Goal: Task Accomplishment & Management: Manage account settings

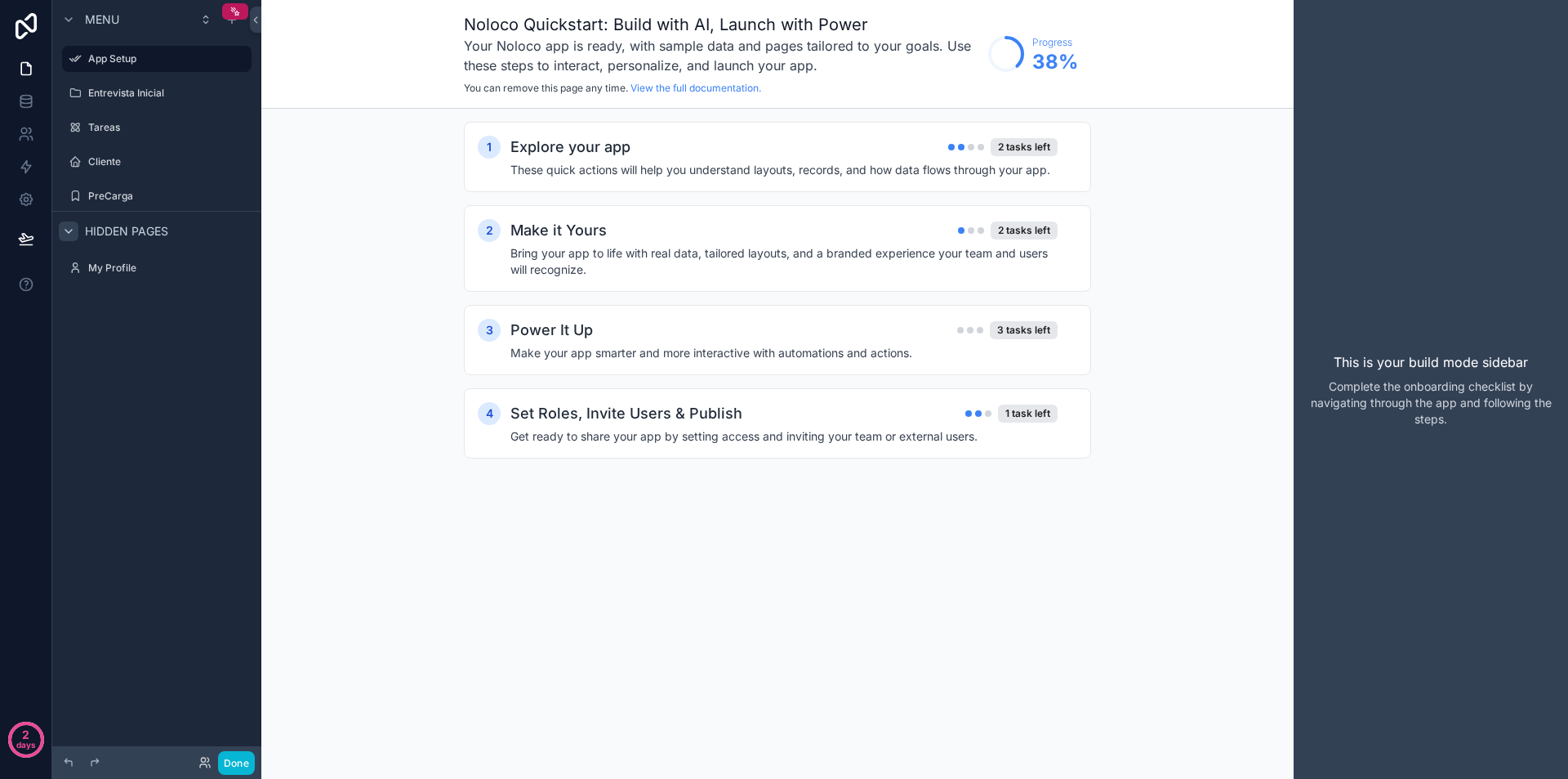
click at [73, 231] on icon "scrollable content" at bounding box center [68, 231] width 13 height 13
click at [110, 155] on label "Cliente" at bounding box center [154, 161] width 131 height 13
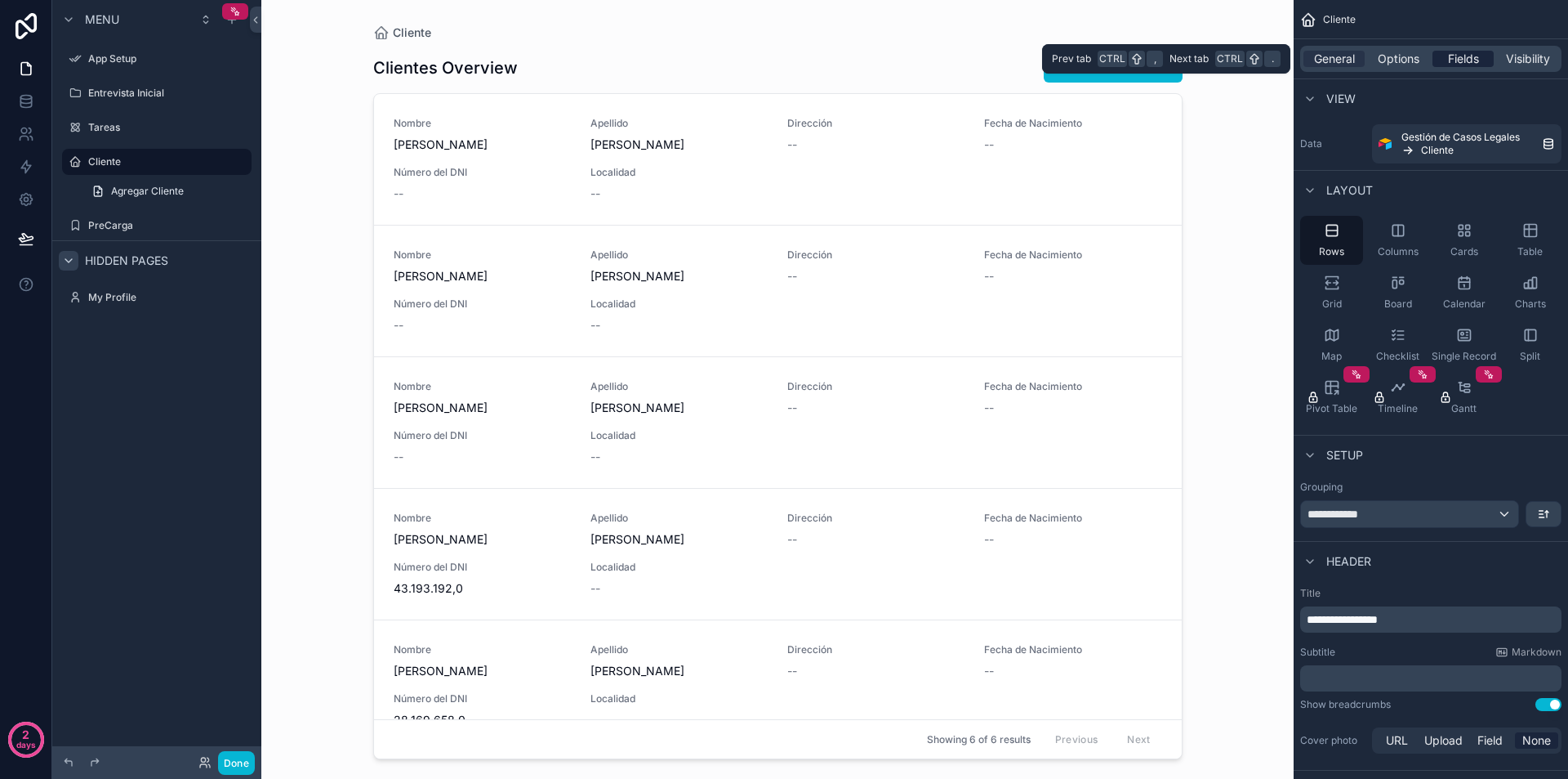
click at [1464, 54] on span "Fields" at bounding box center [1463, 58] width 31 height 16
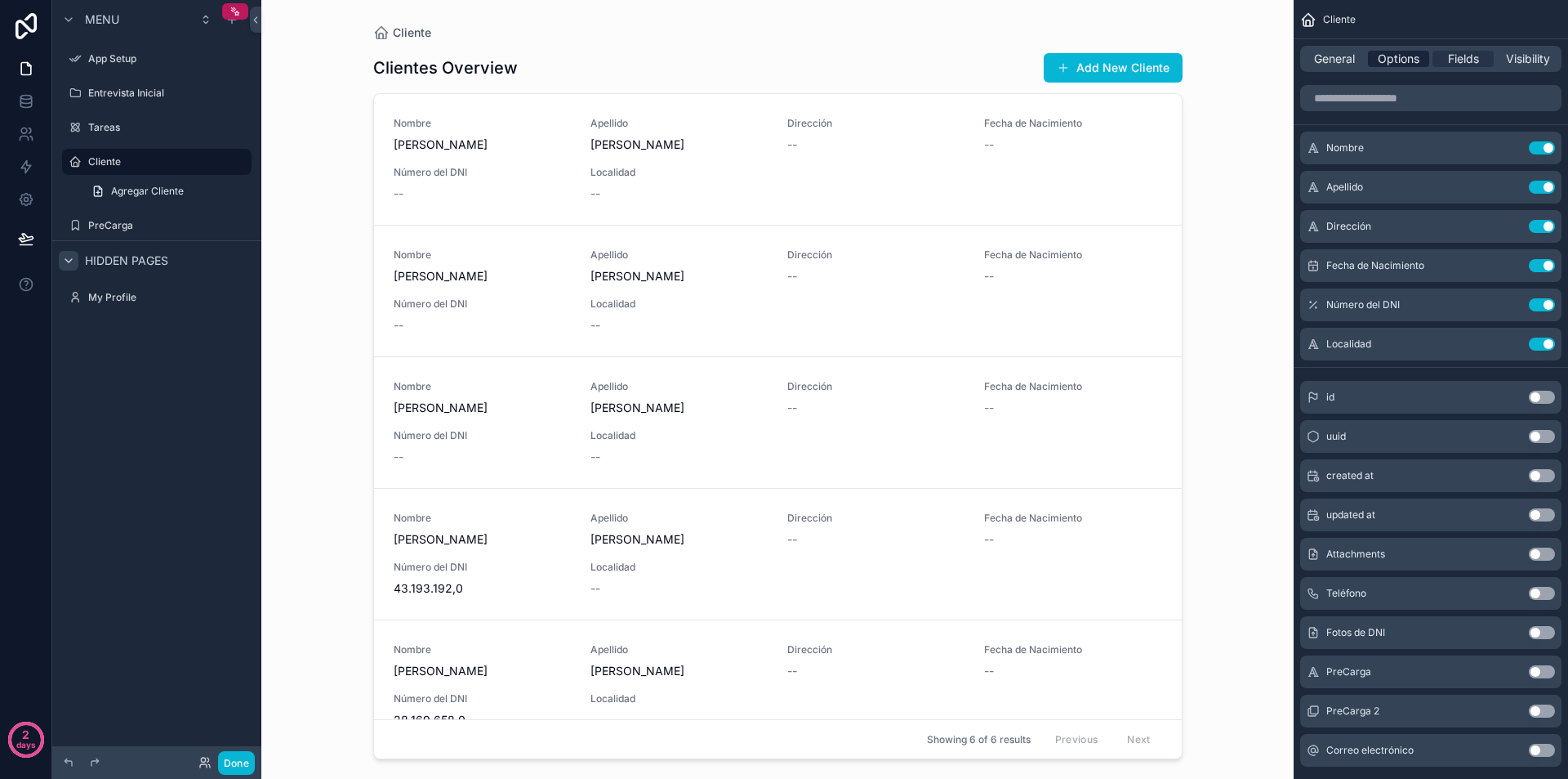
click at [1395, 50] on span "Options" at bounding box center [1398, 58] width 42 height 16
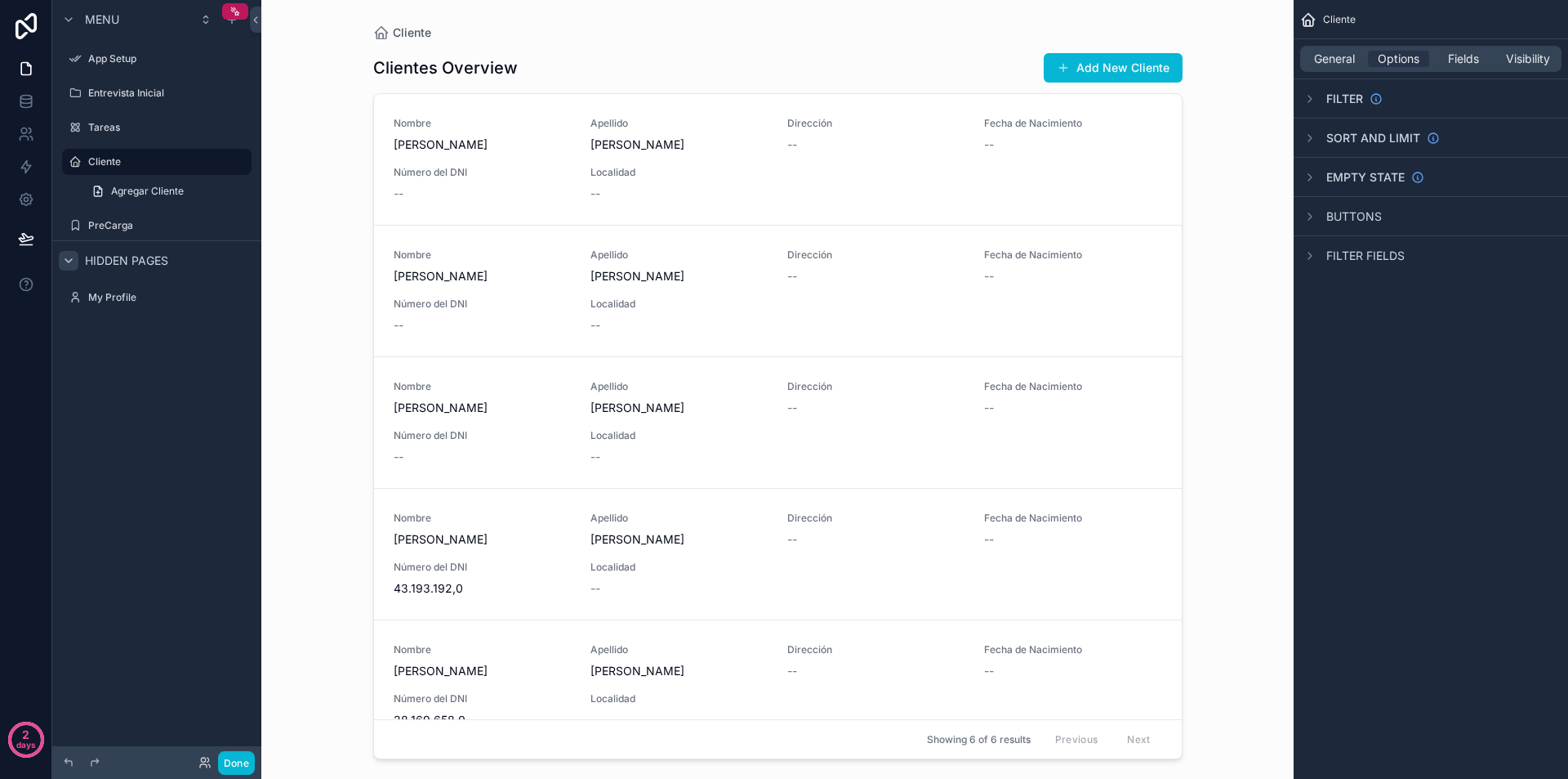
click at [746, 125] on div "scrollable content" at bounding box center [778, 379] width 835 height 759
click at [746, 125] on span "Apellido" at bounding box center [679, 123] width 177 height 13
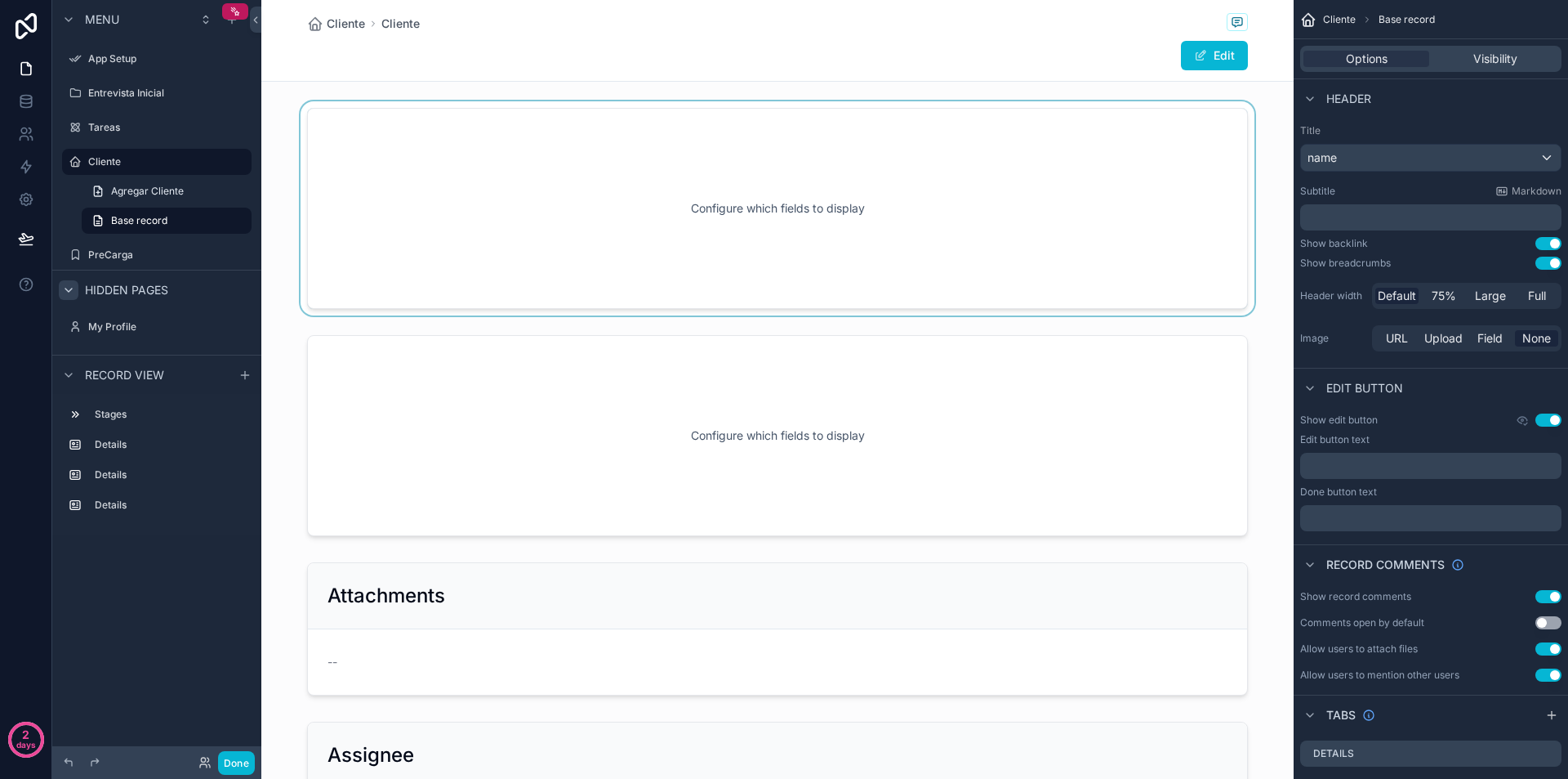
click at [754, 210] on div "scrollable content" at bounding box center [777, 208] width 1033 height 214
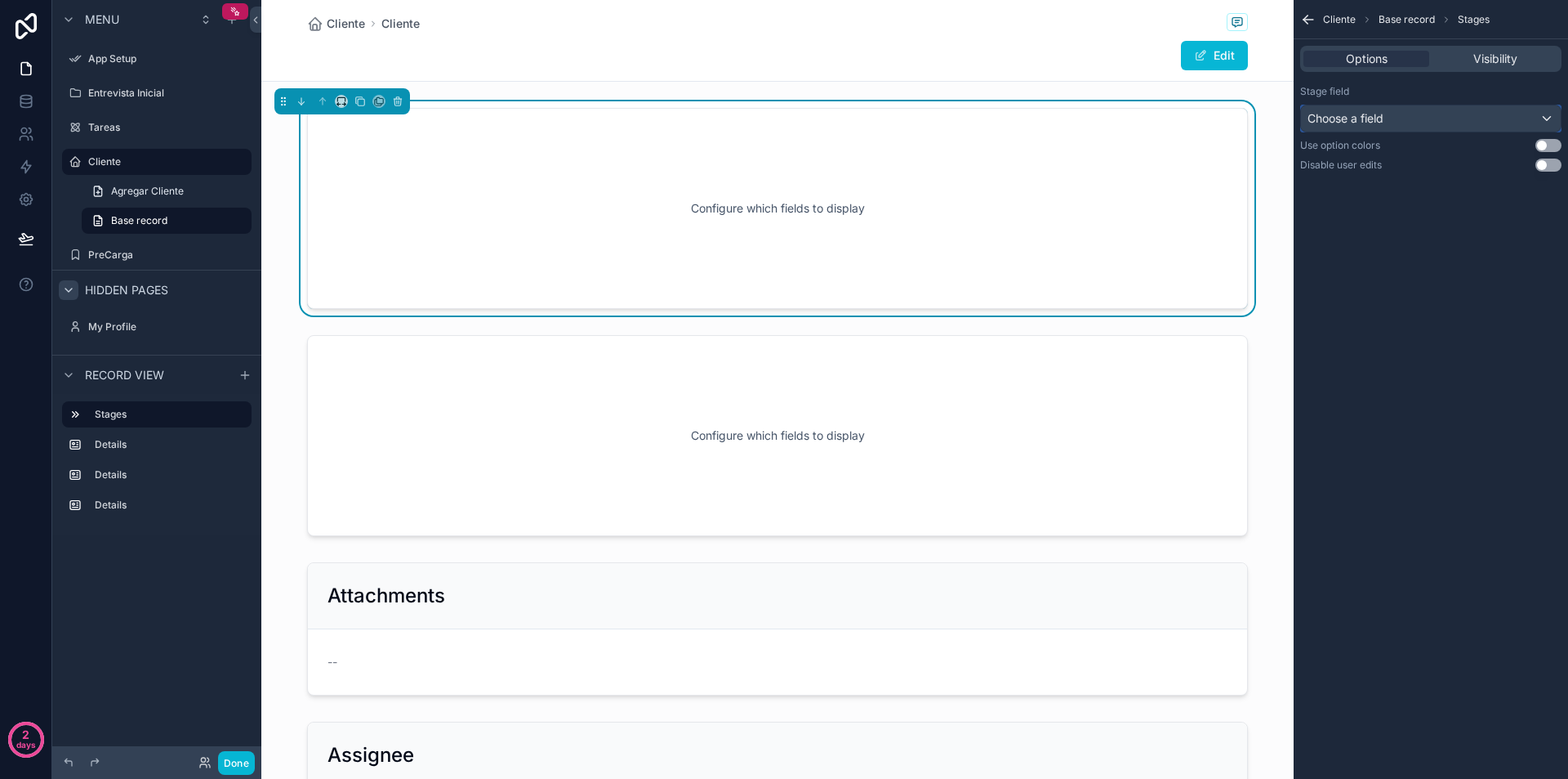
click at [1546, 118] on div "Choose a field" at bounding box center [1431, 119] width 260 height 27
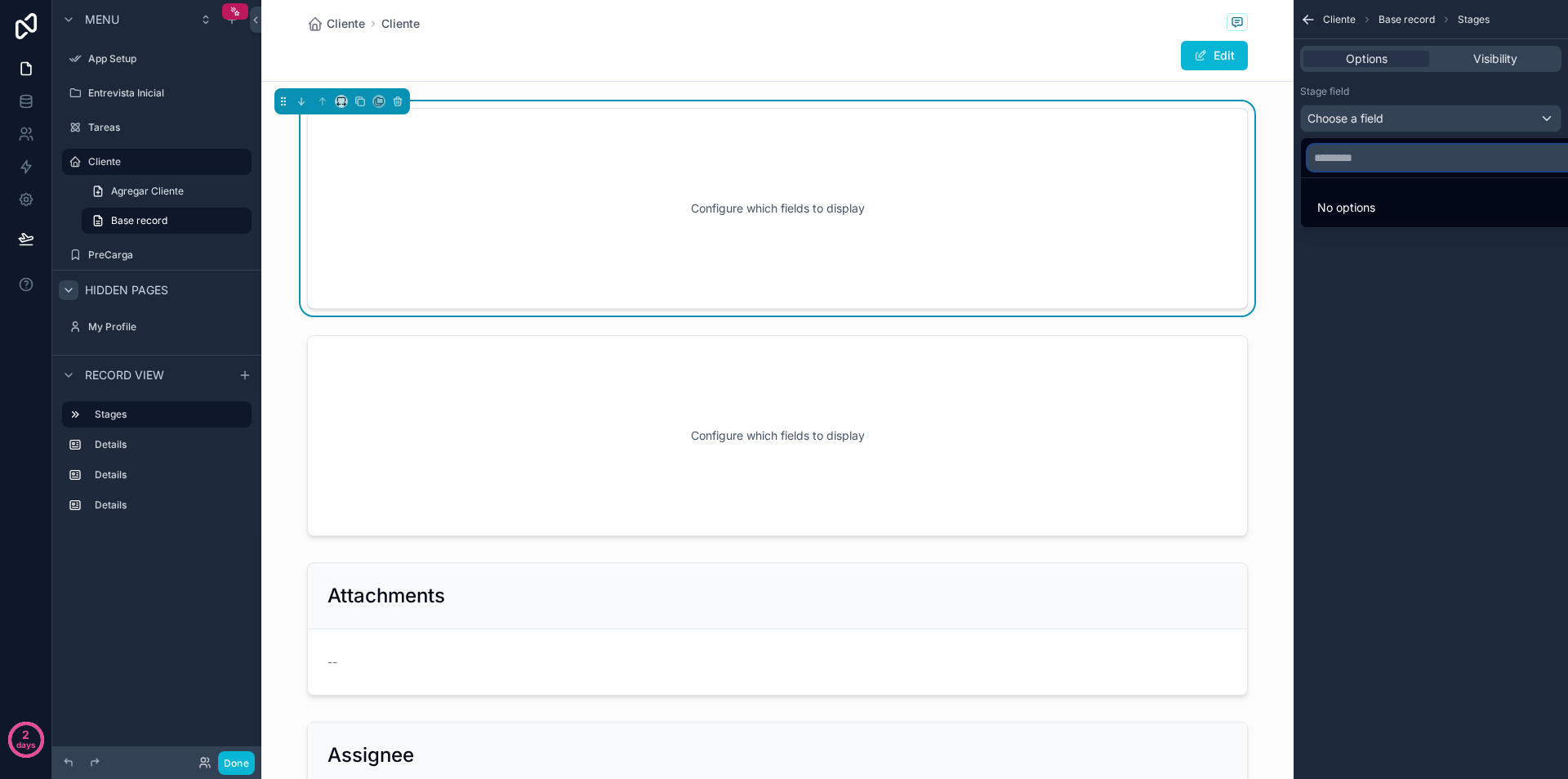
click at [1363, 147] on input "text" at bounding box center [1449, 158] width 284 height 27
click at [1544, 116] on div "scrollable content" at bounding box center [784, 390] width 1568 height 779
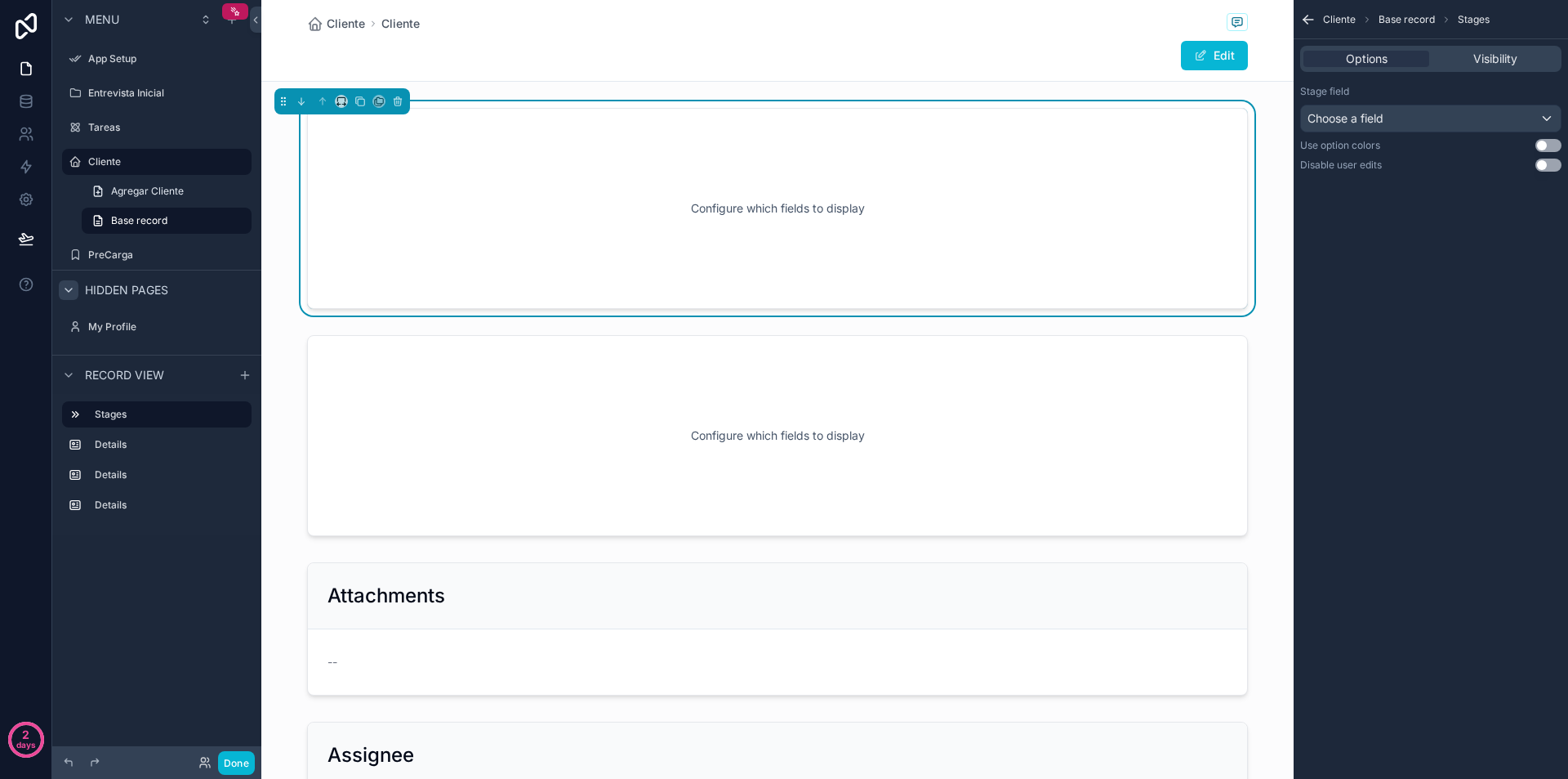
click at [1542, 146] on button "Use setting" at bounding box center [1549, 145] width 27 height 13
click at [1548, 146] on button "Use setting" at bounding box center [1549, 145] width 27 height 13
click at [1501, 58] on span "Visibility" at bounding box center [1495, 58] width 44 height 16
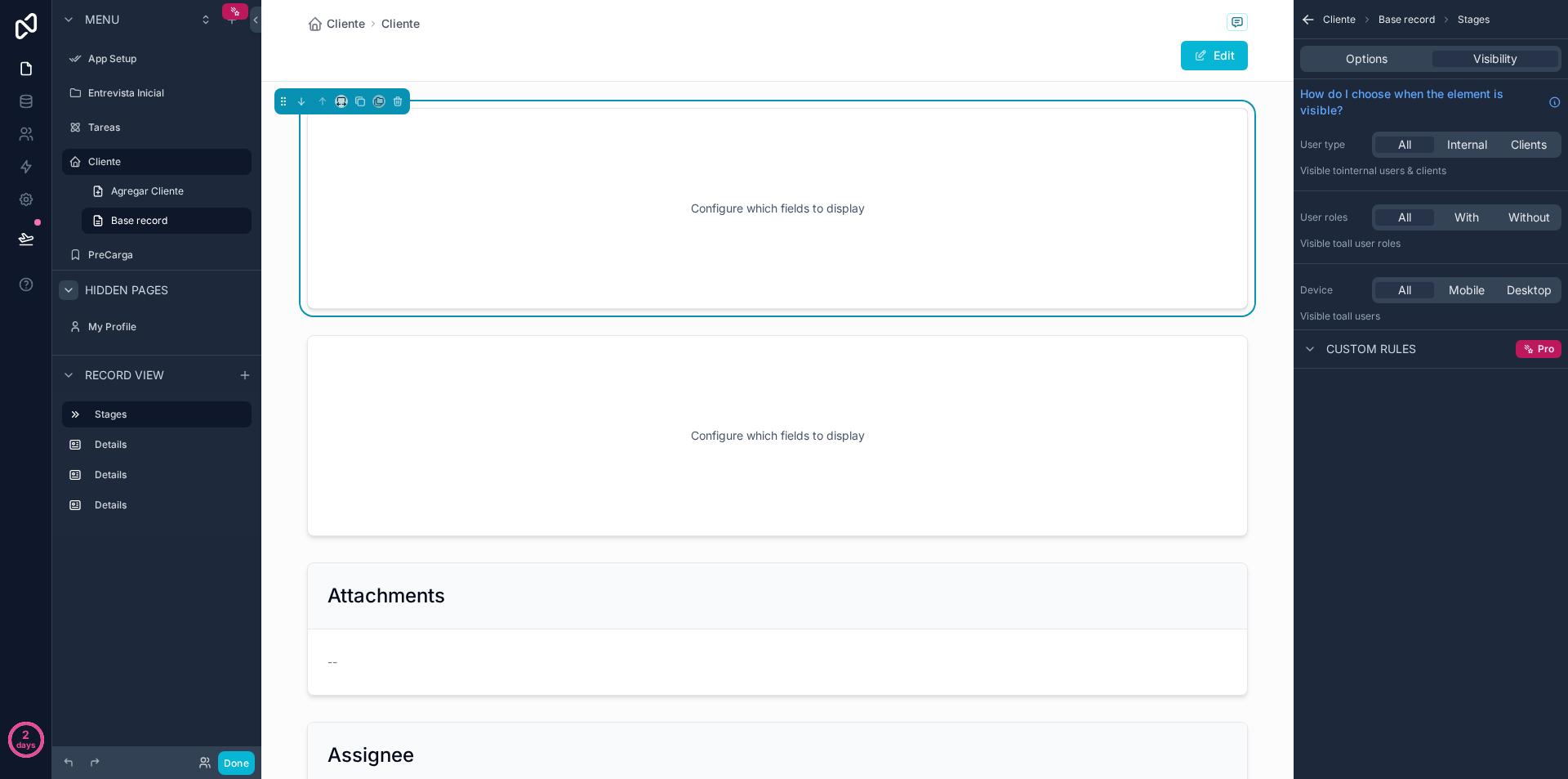
click at [772, 216] on div "Configure which fields to display" at bounding box center [778, 208] width 887 height 147
click at [133, 219] on span "Base record" at bounding box center [140, 220] width 57 height 13
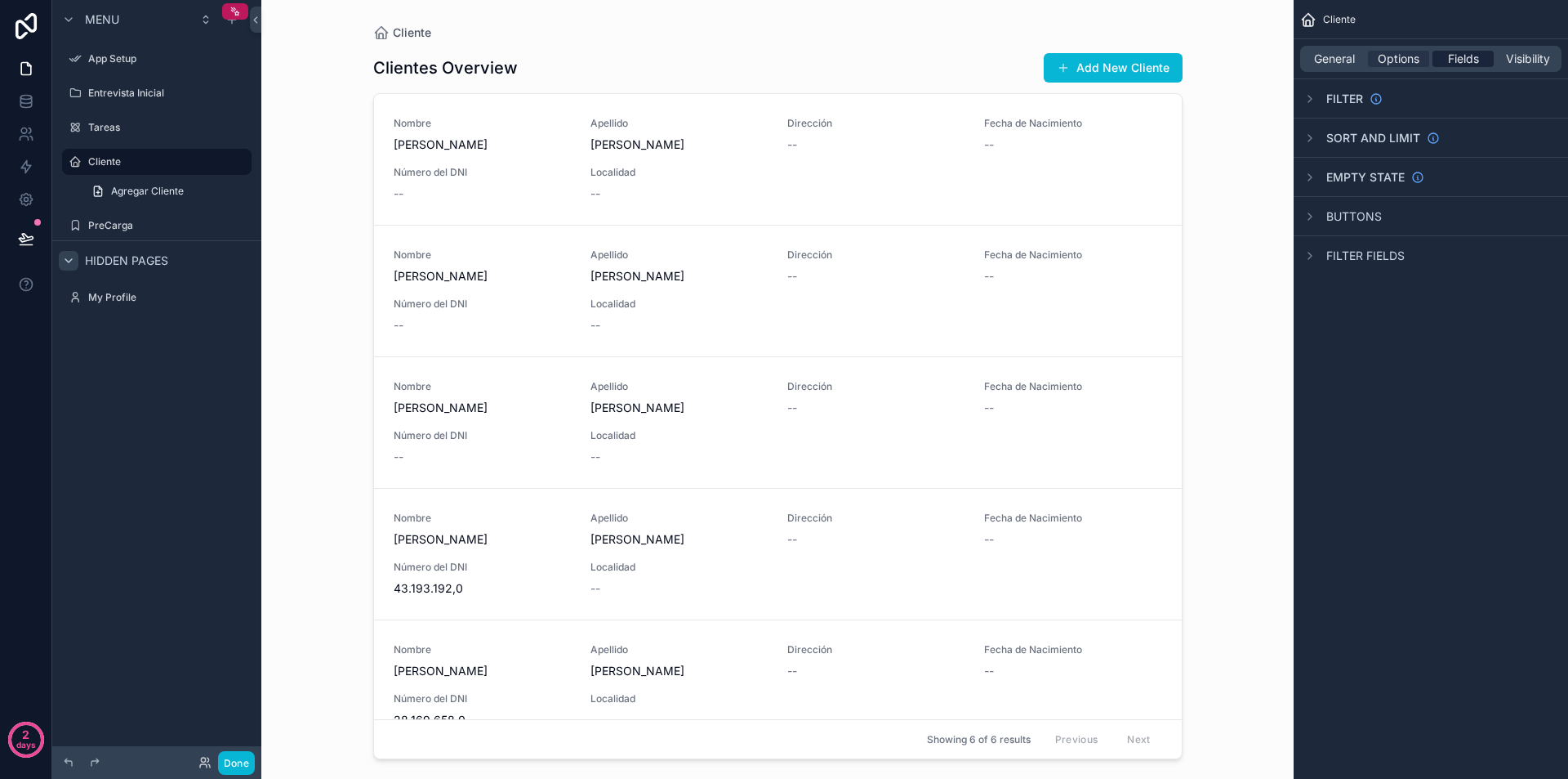
click at [1465, 61] on span "Fields" at bounding box center [1463, 58] width 31 height 16
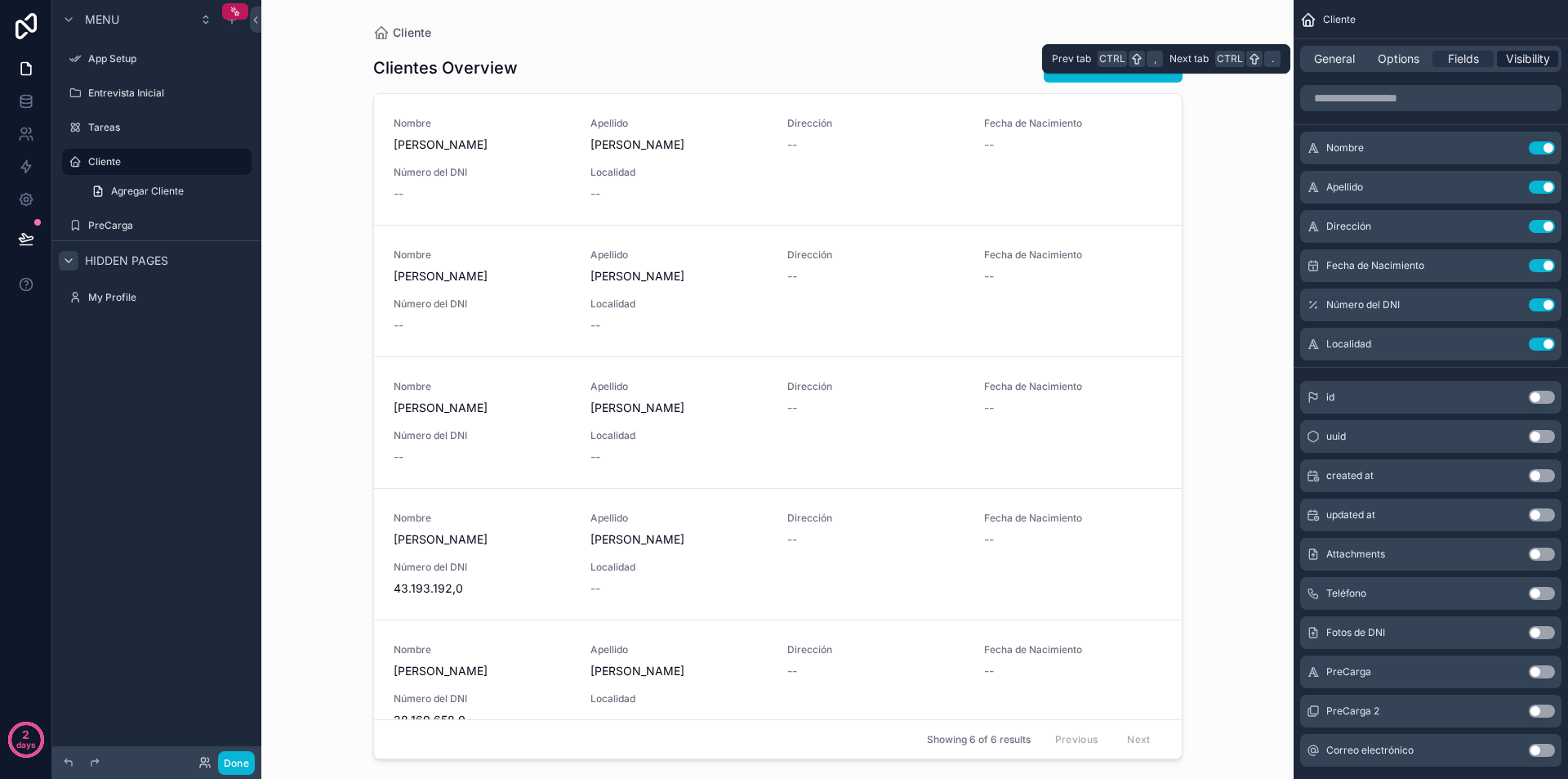
click at [1535, 58] on span "Visibility" at bounding box center [1528, 58] width 44 height 16
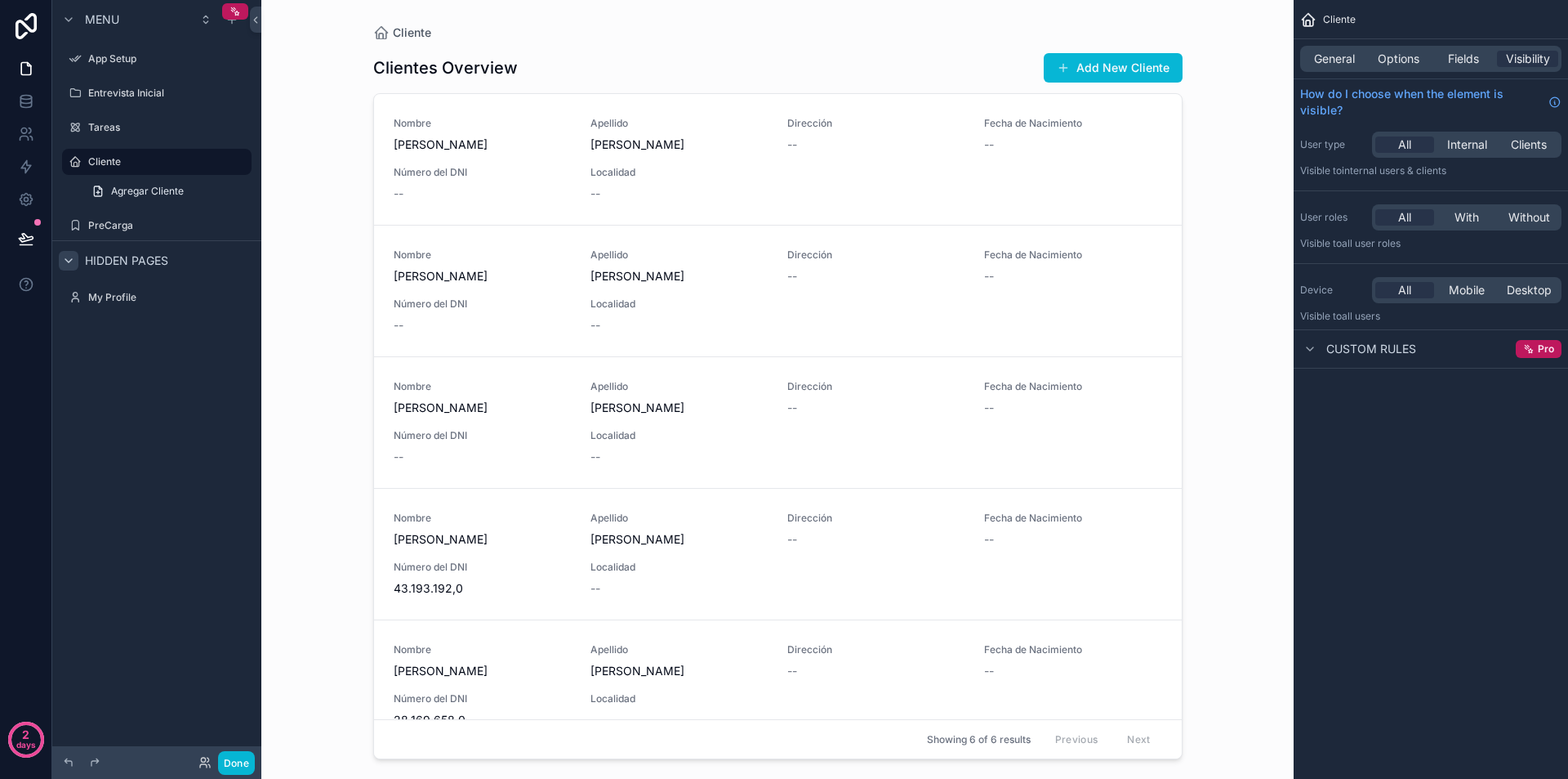
click at [74, 263] on icon "scrollable content" at bounding box center [68, 260] width 13 height 13
click at [27, 239] on icon at bounding box center [26, 238] width 16 height 16
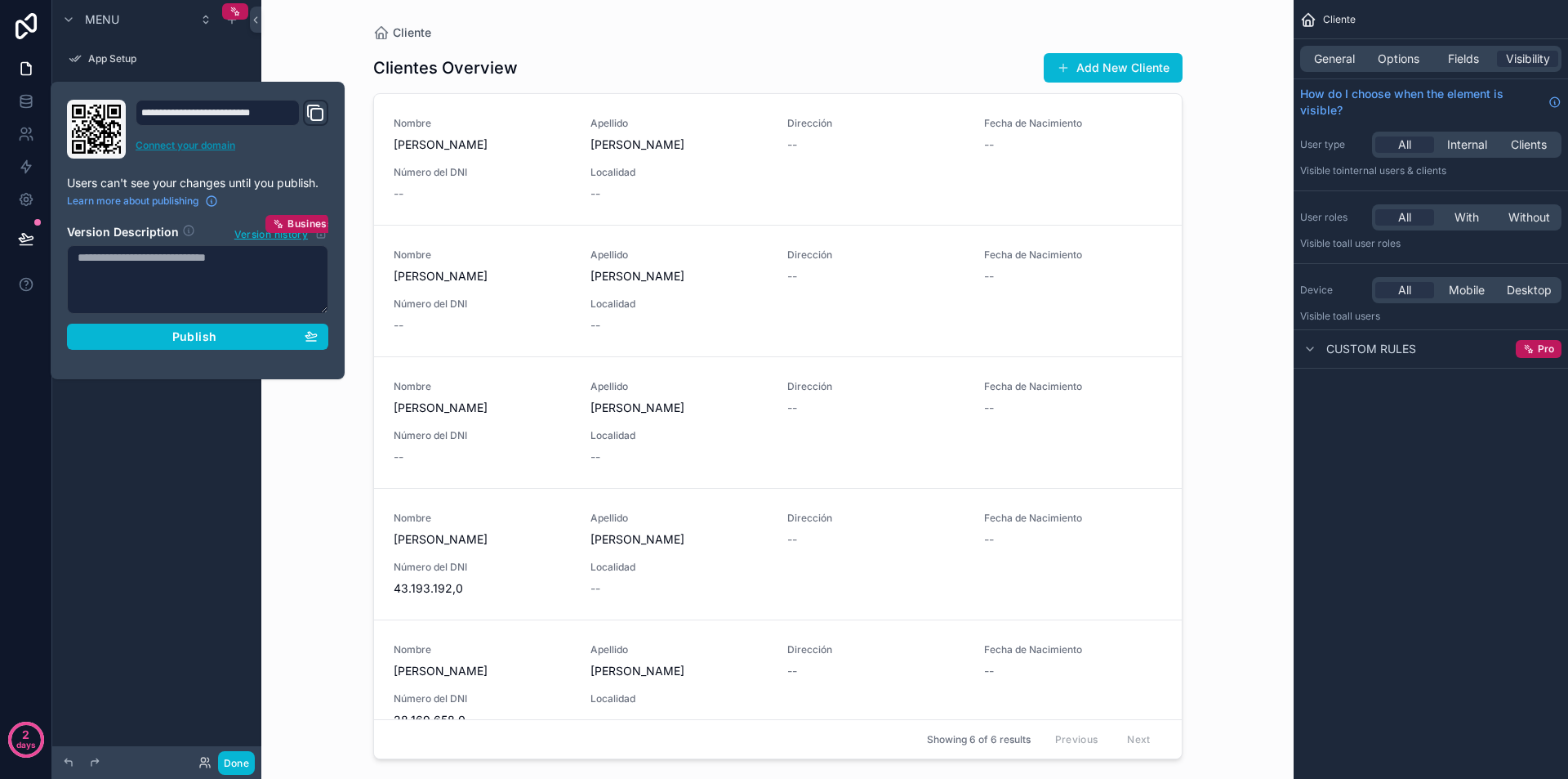
click at [190, 146] on link "Connect your domain" at bounding box center [232, 145] width 193 height 13
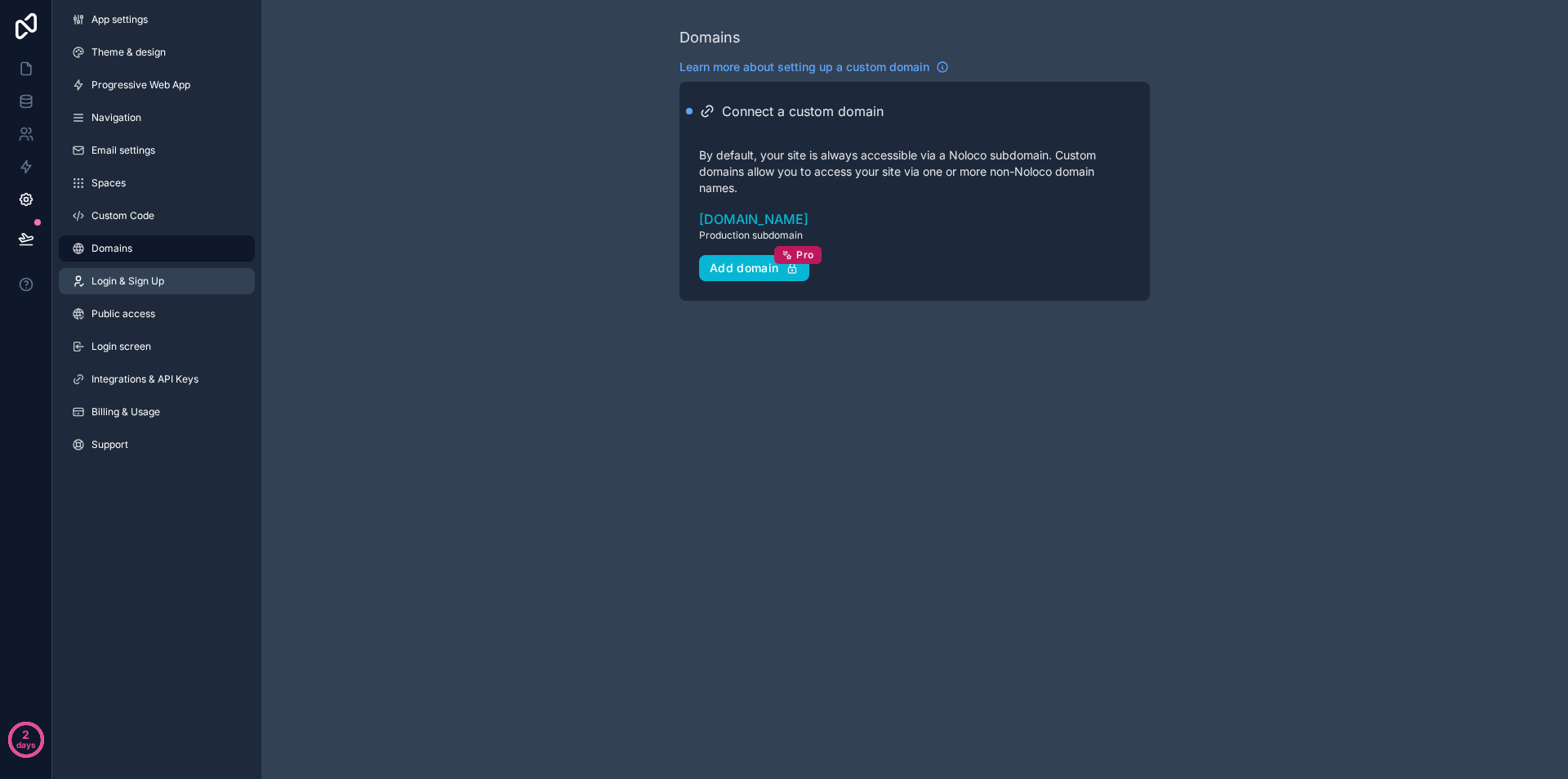
click at [122, 281] on span "Login & Sign Up" at bounding box center [127, 281] width 73 height 13
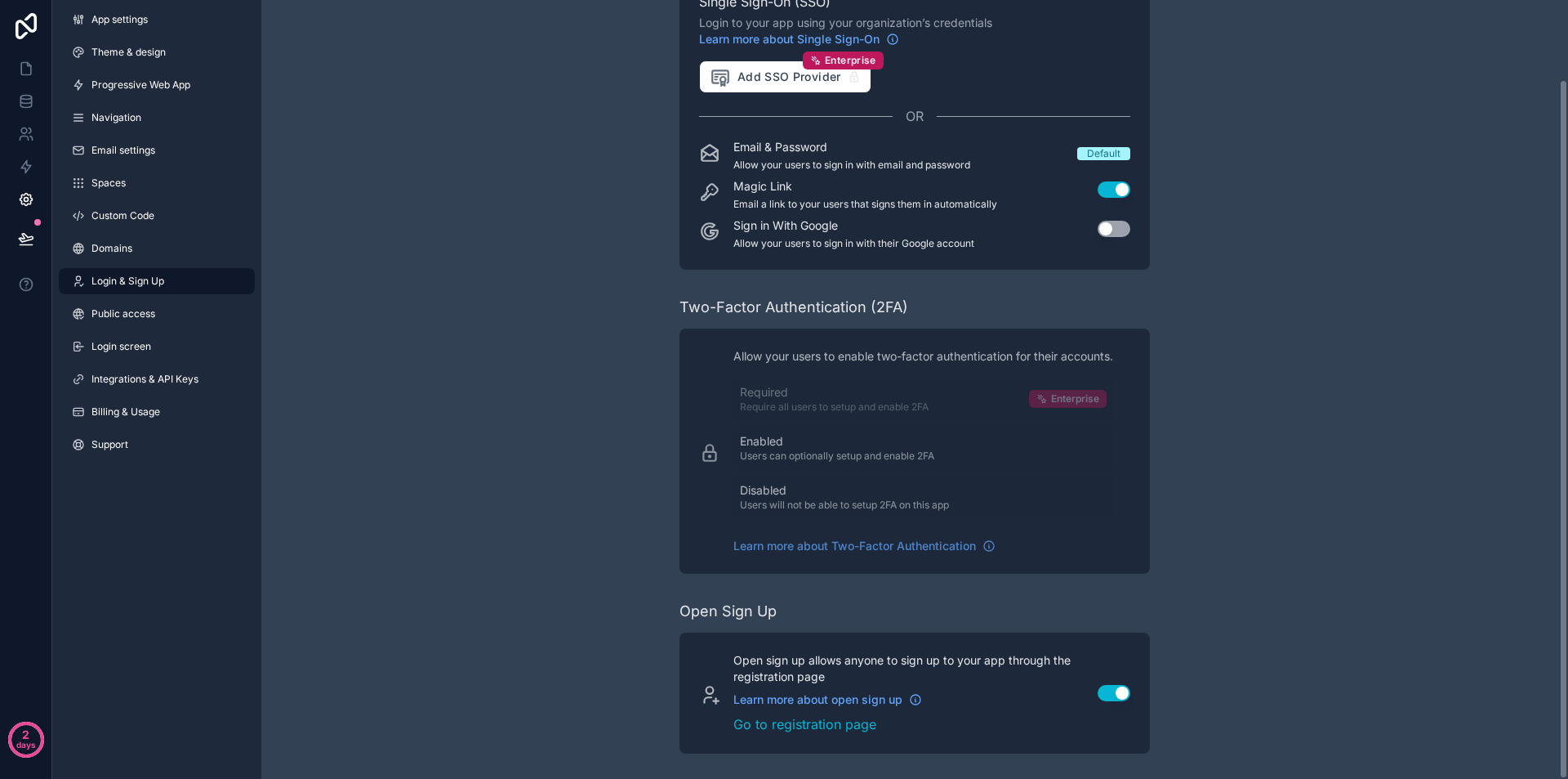
scroll to position [88, 0]
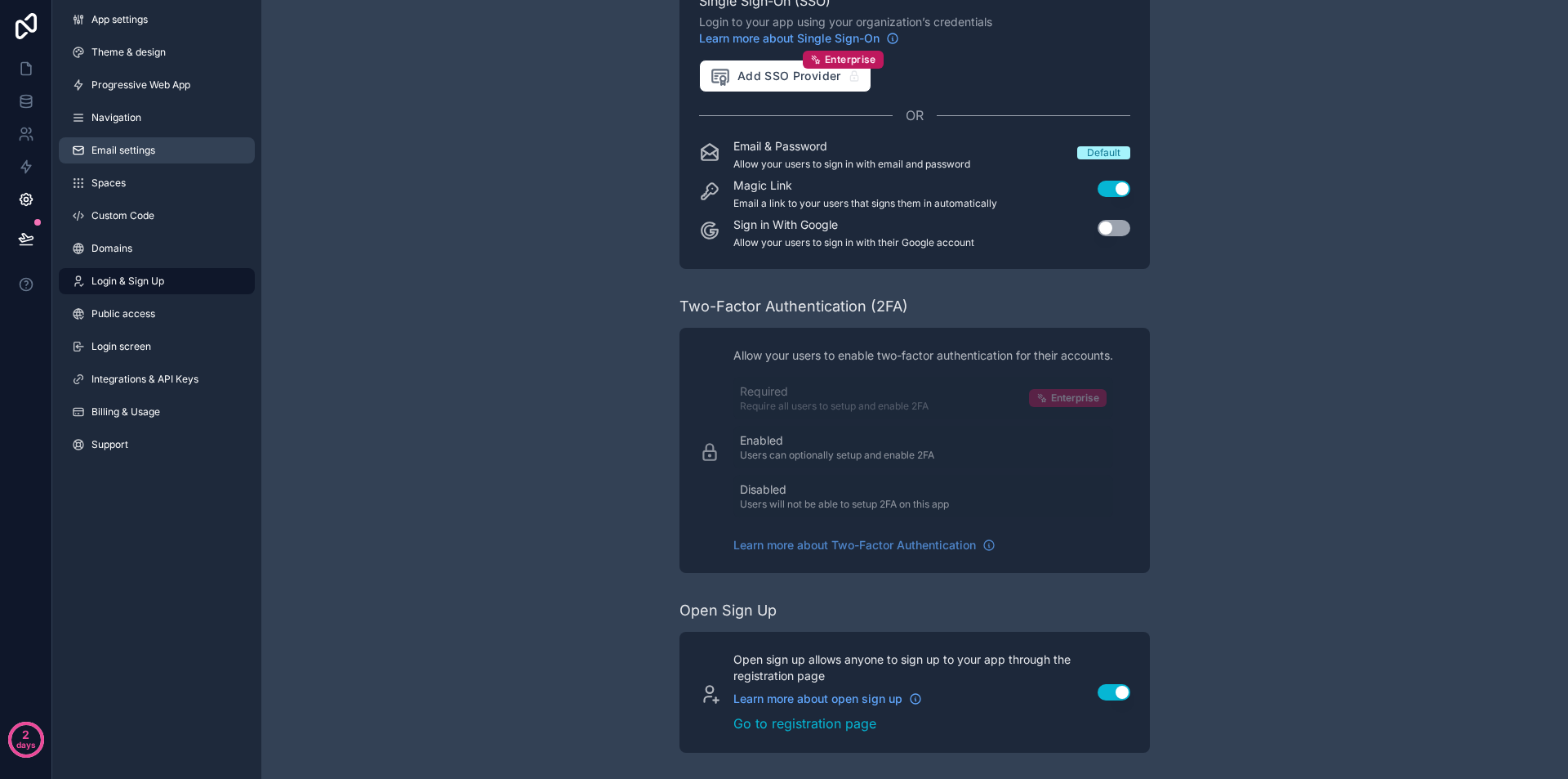
click at [135, 151] on span "Email settings" at bounding box center [123, 150] width 64 height 13
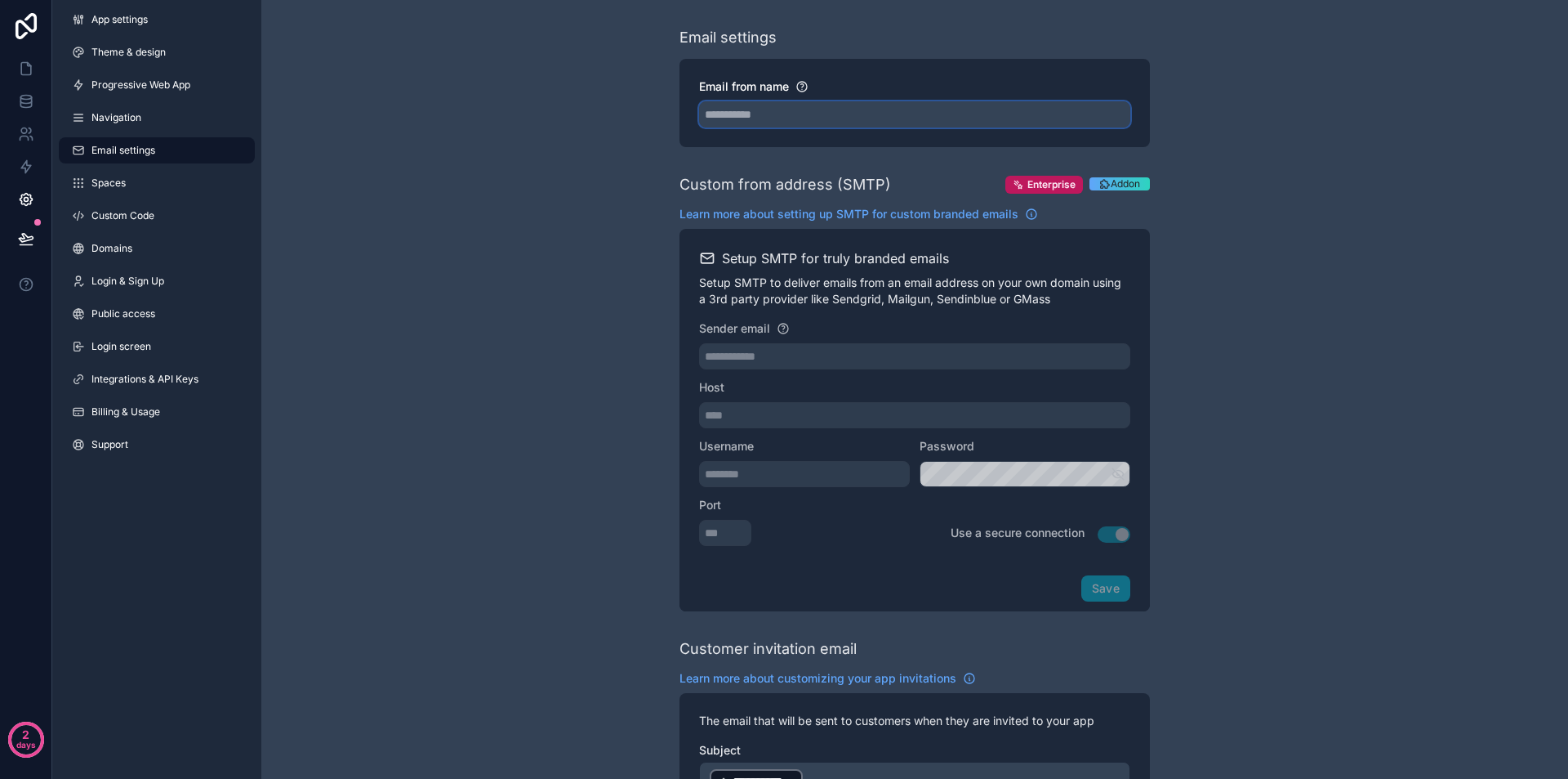
click at [765, 119] on input "Email from name" at bounding box center [914, 114] width 431 height 27
type input "**********"
click at [111, 220] on span "Custom Code" at bounding box center [122, 215] width 63 height 13
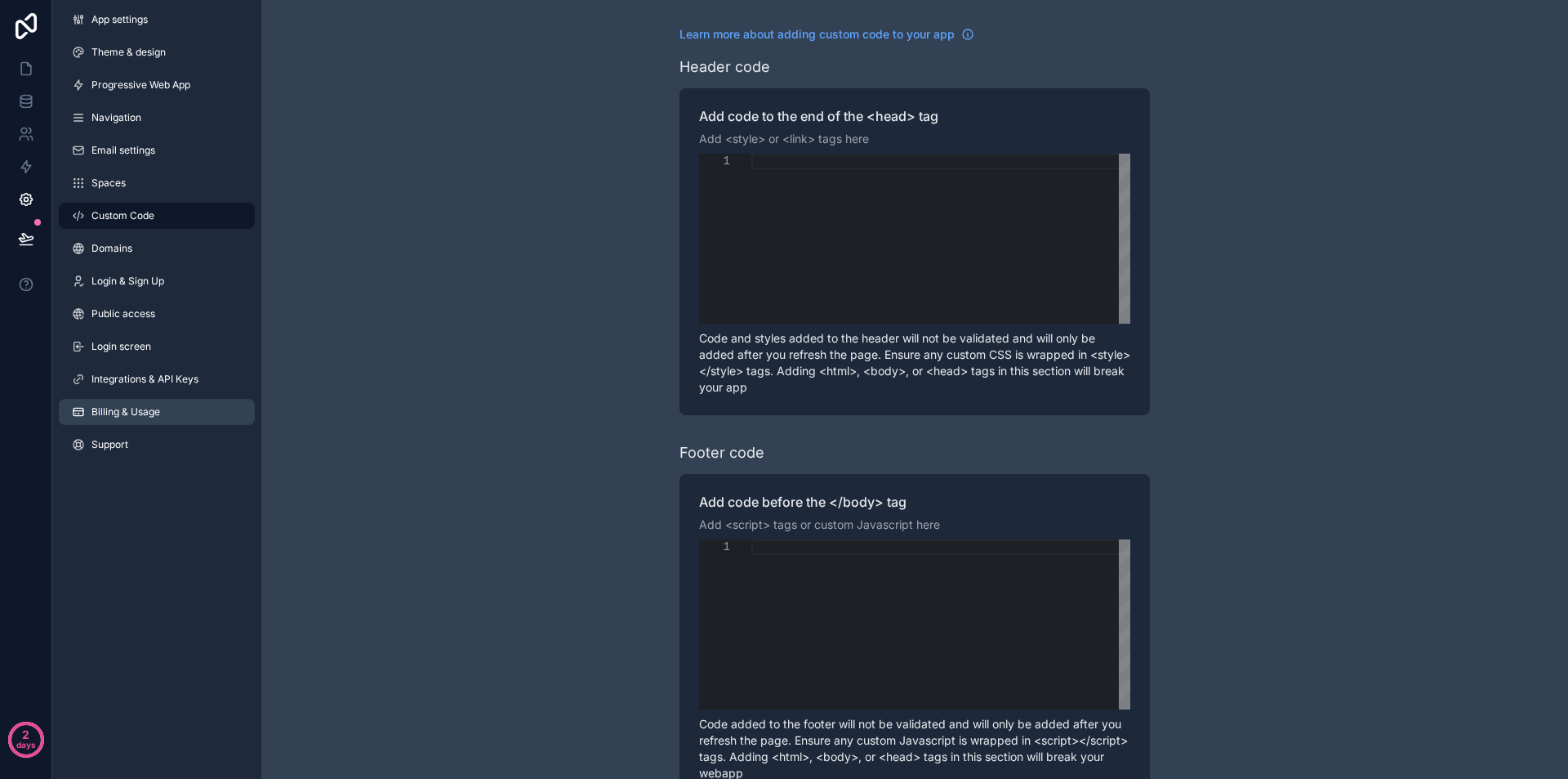
click at [131, 413] on span "Billing & Usage" at bounding box center [126, 412] width 69 height 13
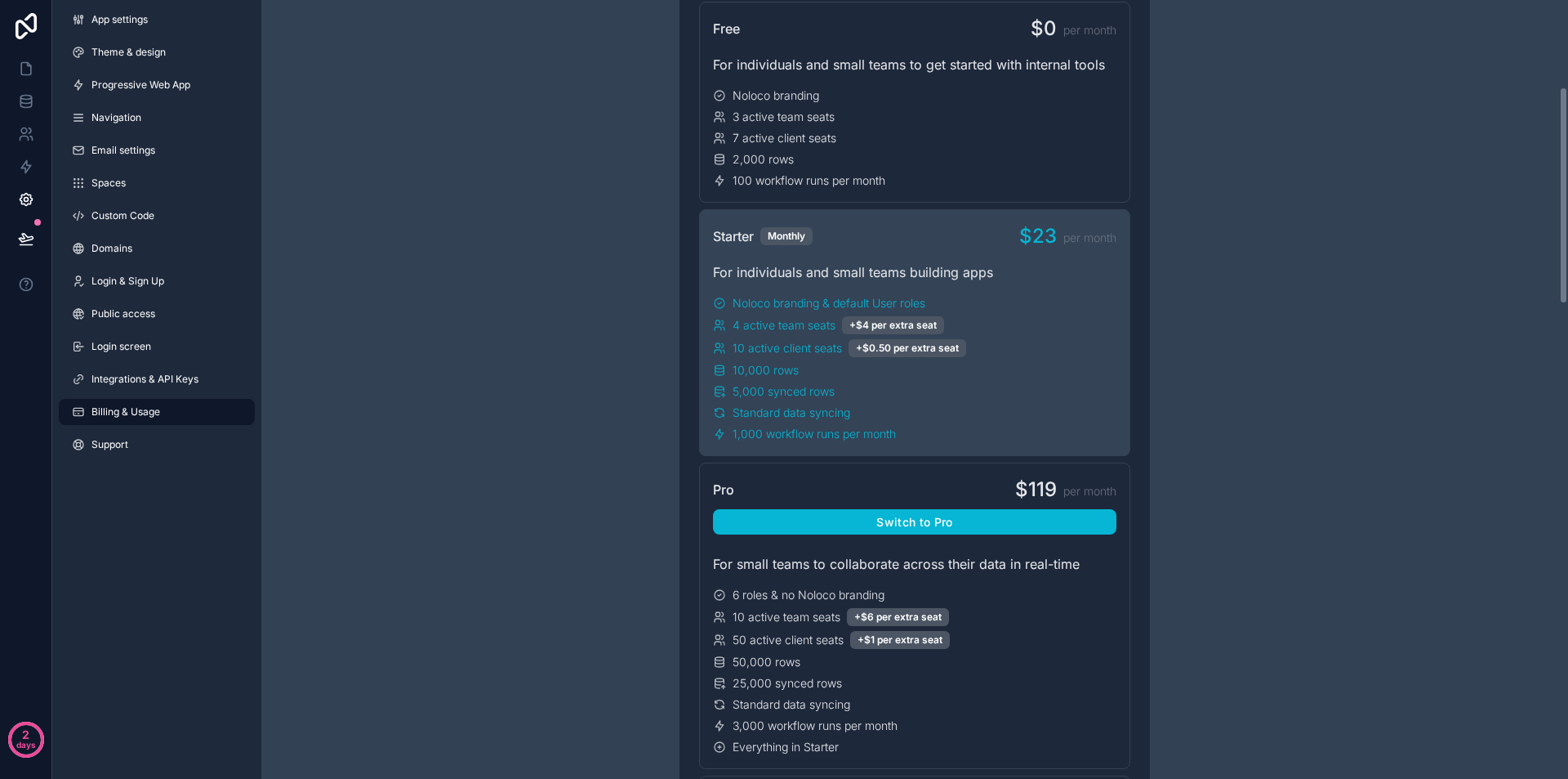
scroll to position [327, 0]
